Goal: Navigation & Orientation: Find specific page/section

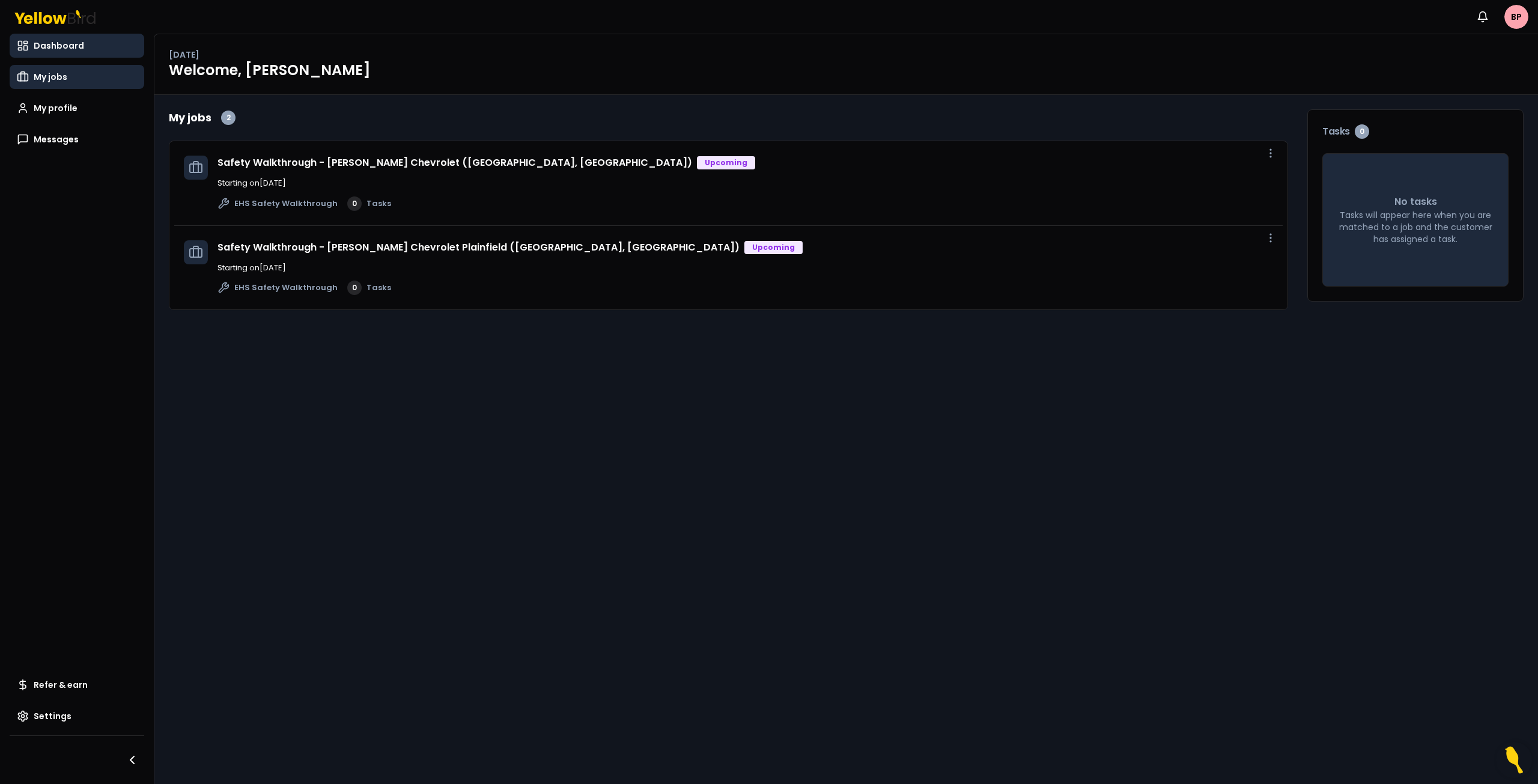
click at [61, 81] on span "My jobs" at bounding box center [50, 76] width 33 height 12
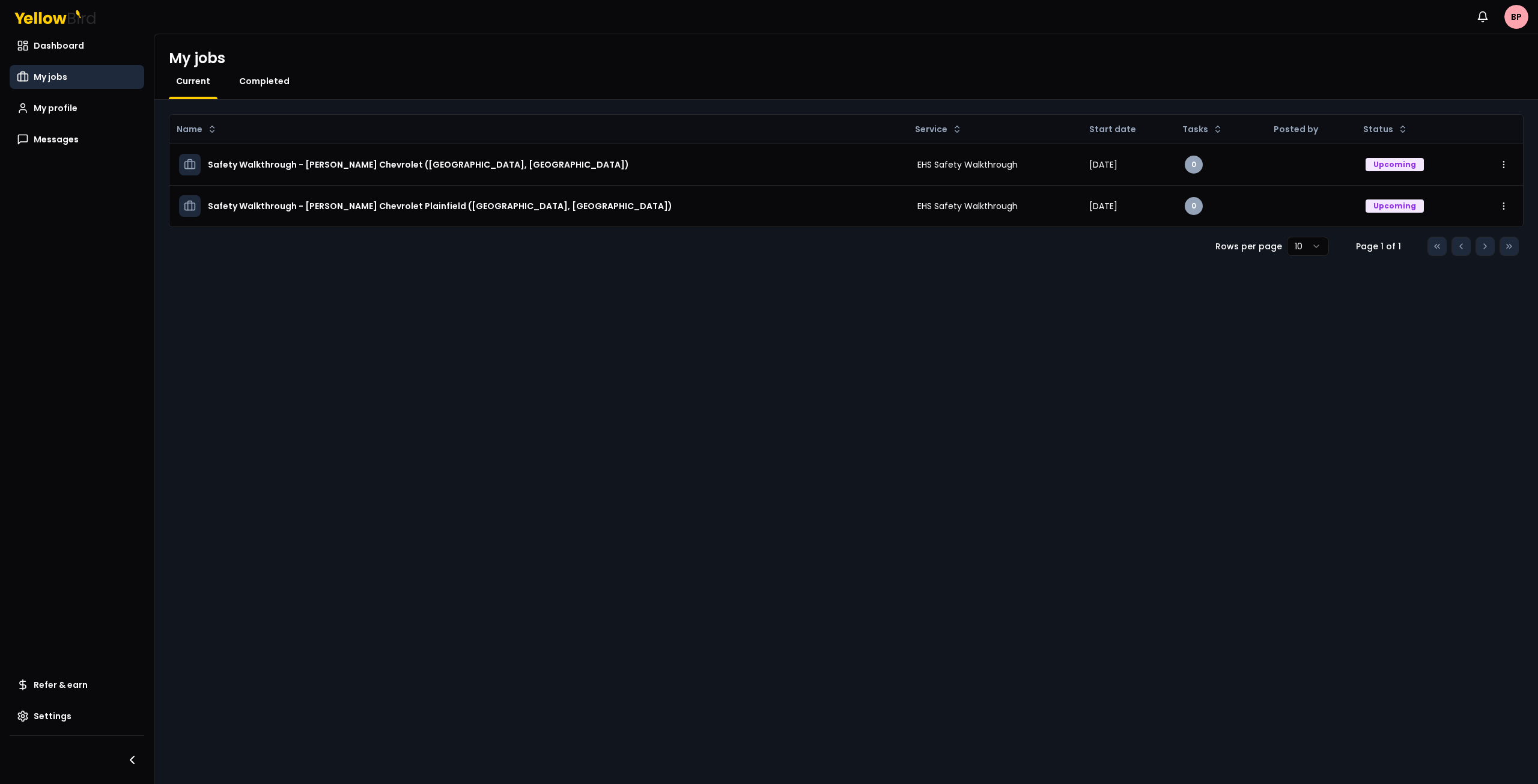
click at [260, 81] on span "Completed" at bounding box center [264, 81] width 50 height 12
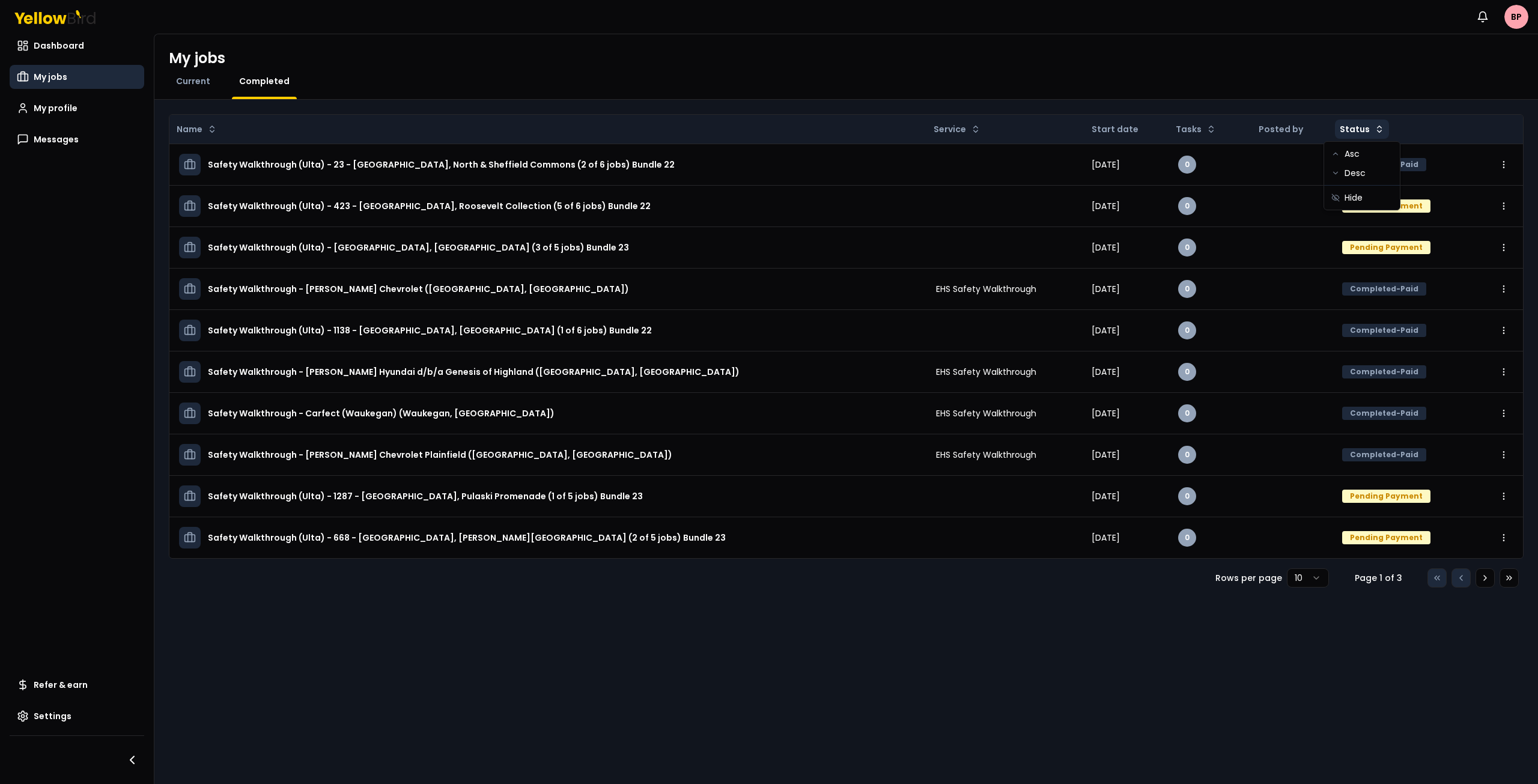
click at [1365, 131] on html "Notifications BP Dashboard My jobs My profile Messages Refer & earn Settings My…" at bounding box center [769, 392] width 1538 height 784
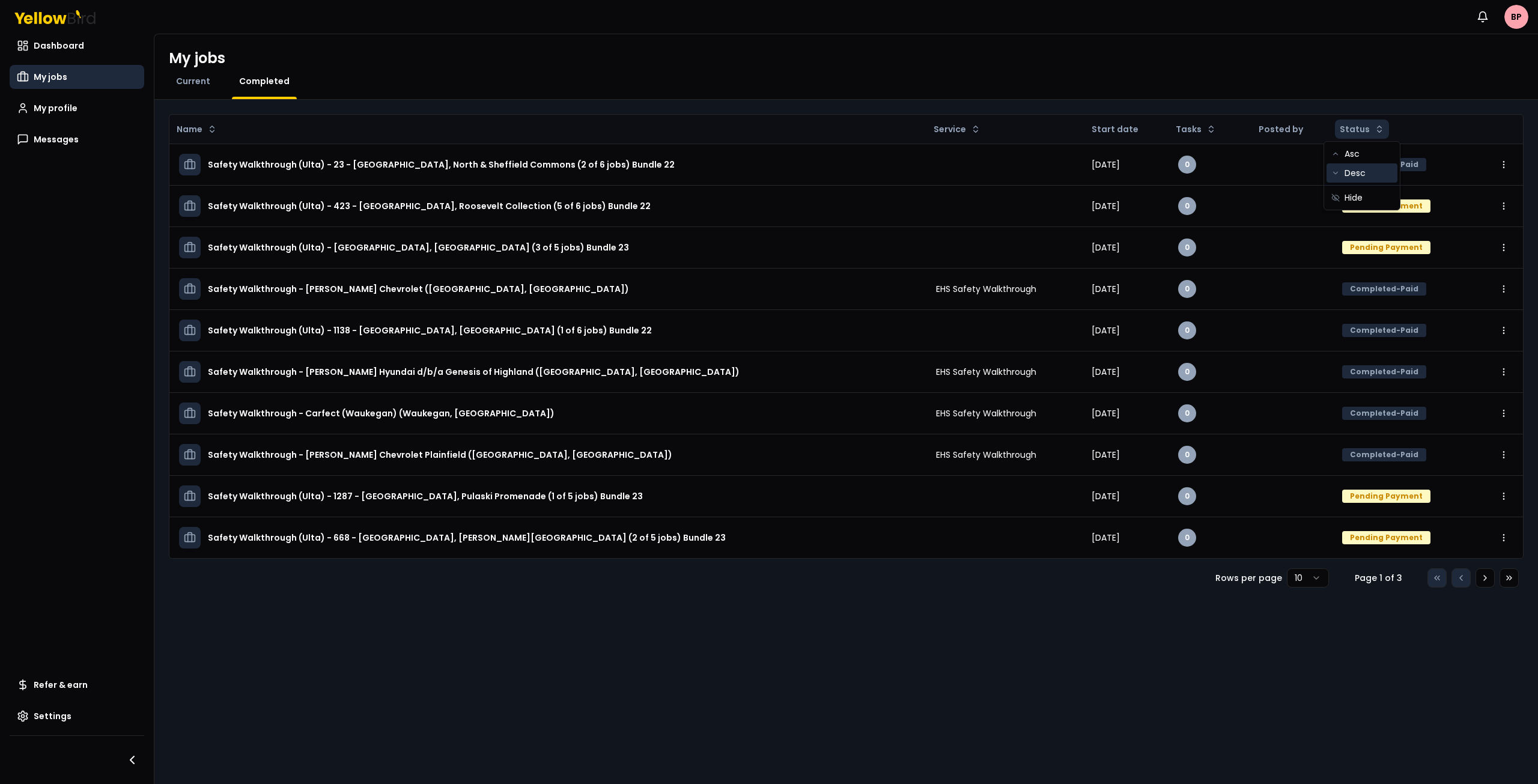
click at [1362, 174] on div "Desc" at bounding box center [1362, 173] width 71 height 19
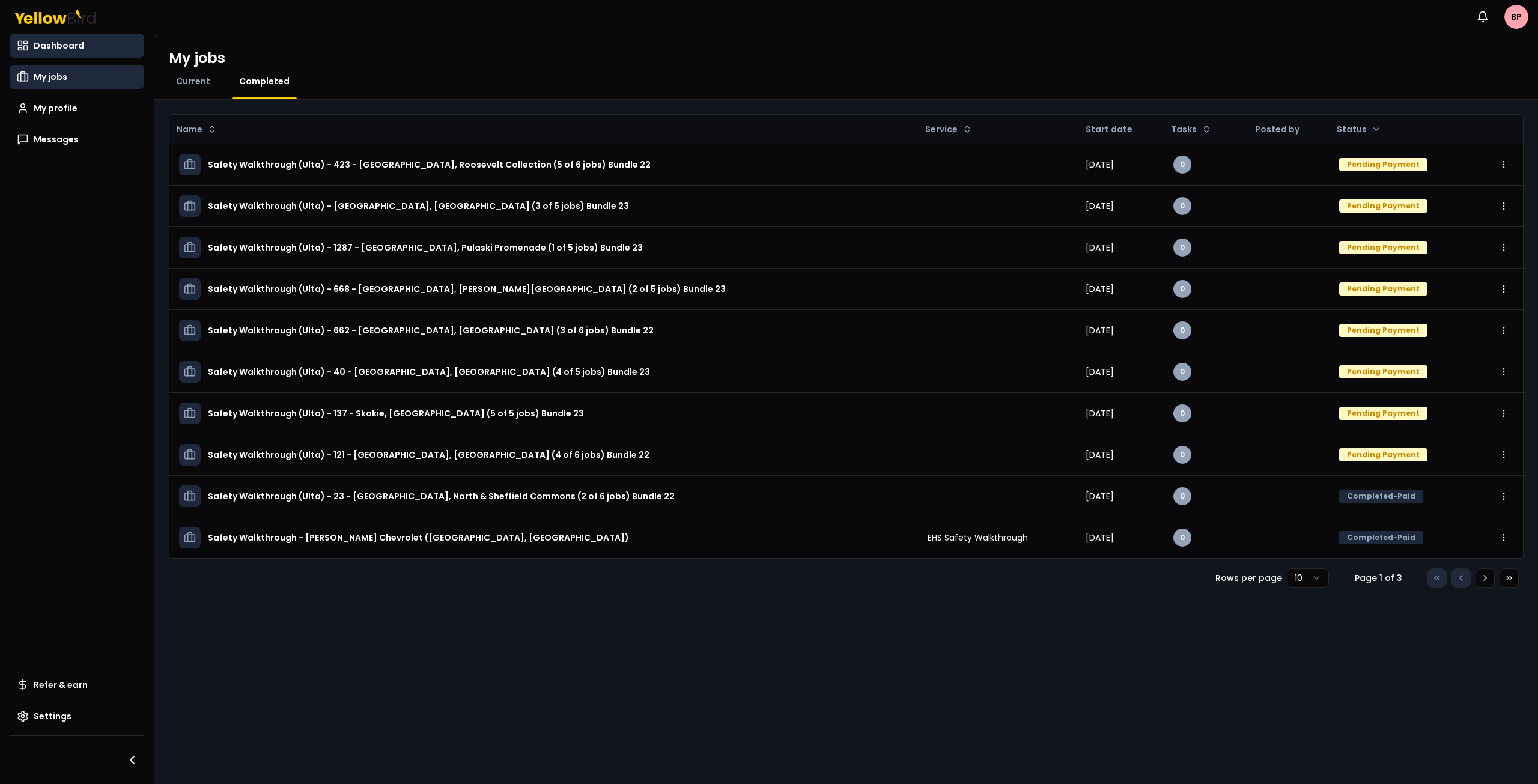
click at [59, 53] on link "Dashboard" at bounding box center [77, 45] width 135 height 24
